Goal: Book appointment/travel/reservation

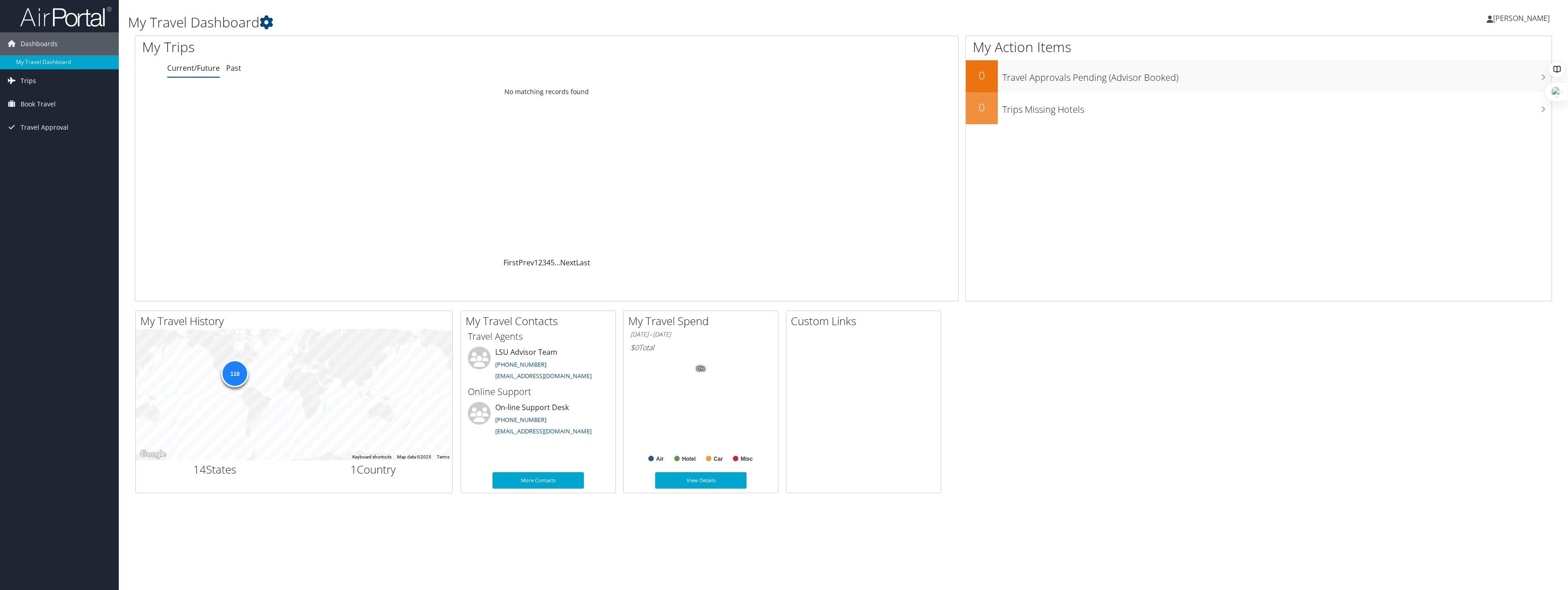
click at [49, 81] on link "Trips" at bounding box center [59, 81] width 119 height 23
click at [49, 139] on span "Book Travel" at bounding box center [38, 145] width 35 height 23
click at [63, 181] on link "Book/Manage Online Trips" at bounding box center [59, 177] width 119 height 14
